Goal: Transaction & Acquisition: Purchase product/service

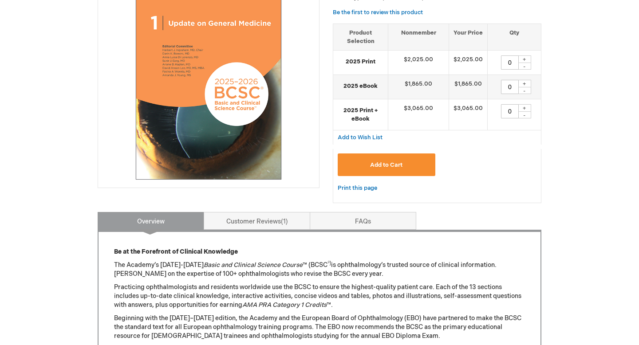
scroll to position [166, 0]
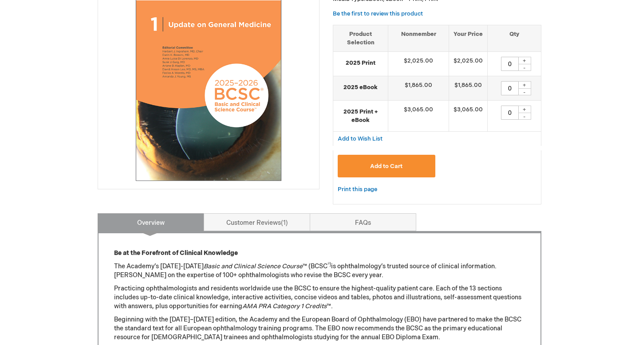
click at [523, 61] on div "+" at bounding box center [524, 61] width 13 height 8
click at [525, 70] on div "-" at bounding box center [524, 67] width 13 height 7
type input "0"
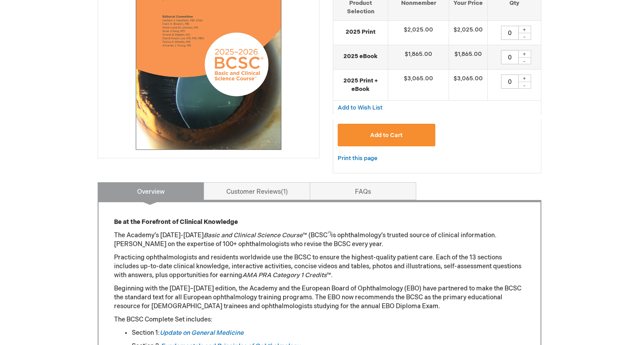
scroll to position [28, 0]
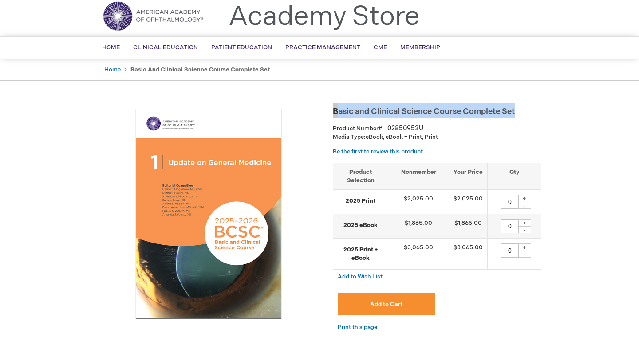
drag, startPoint x: 334, startPoint y: 111, endPoint x: 519, endPoint y: 107, distance: 185.1
click at [519, 107] on h1 "Basic and Clinical Science Course Complete Set" at bounding box center [437, 110] width 209 height 15
copy span "Basic and Clinical Science Course Complete Set"
